Goal: Find contact information: Find contact information

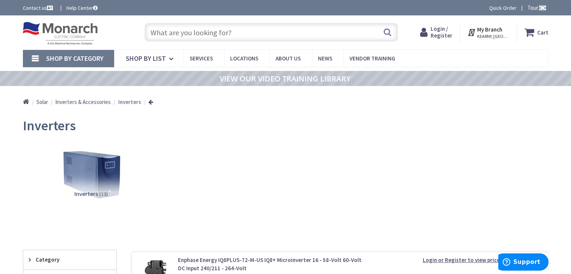
click at [42, 7] on link "Contact us" at bounding box center [39, 8] width 32 height 8
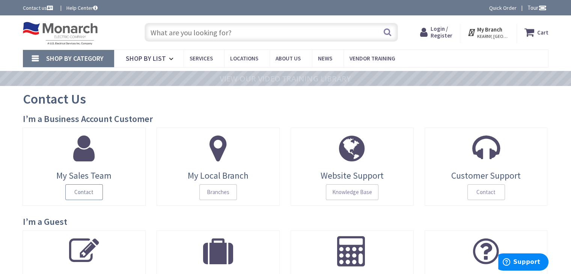
click at [86, 194] on span "Contact" at bounding box center [84, 192] width 38 height 16
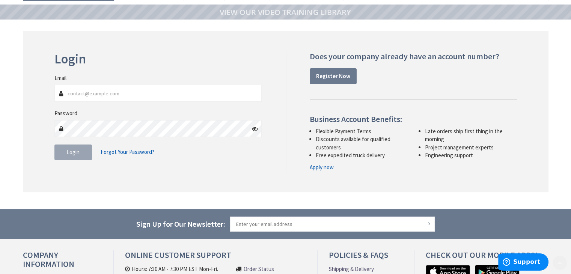
scroll to position [177, 0]
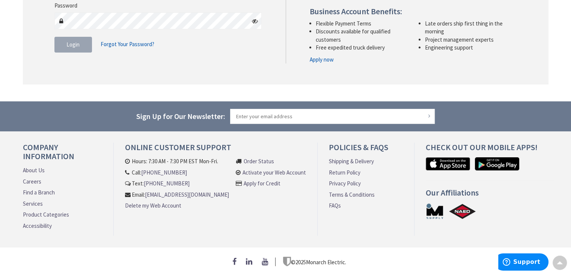
drag, startPoint x: 224, startPoint y: 198, endPoint x: 124, endPoint y: 197, distance: 99.4
click at [124, 197] on div "Online Customer Support Hours: 7:30 AM - 7:30 PM EST Mon-Fri. Call: 609-900-767…" at bounding box center [216, 189] width 204 height 93
copy link "[EMAIL_ADDRESS][DOMAIN_NAME]"
